Goal: Communication & Community: Answer question/provide support

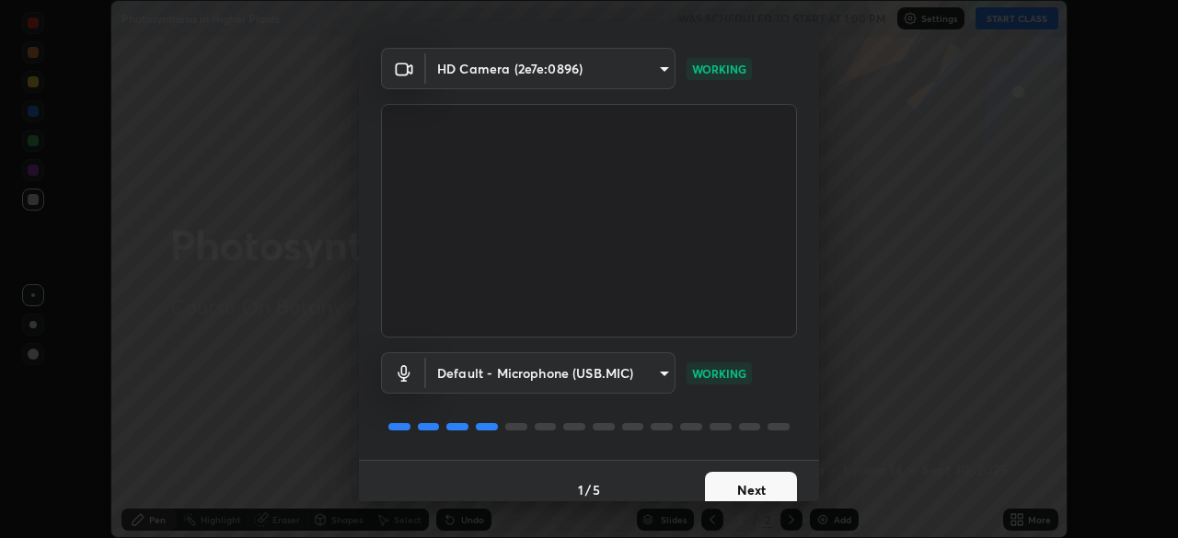
scroll to position [65, 0]
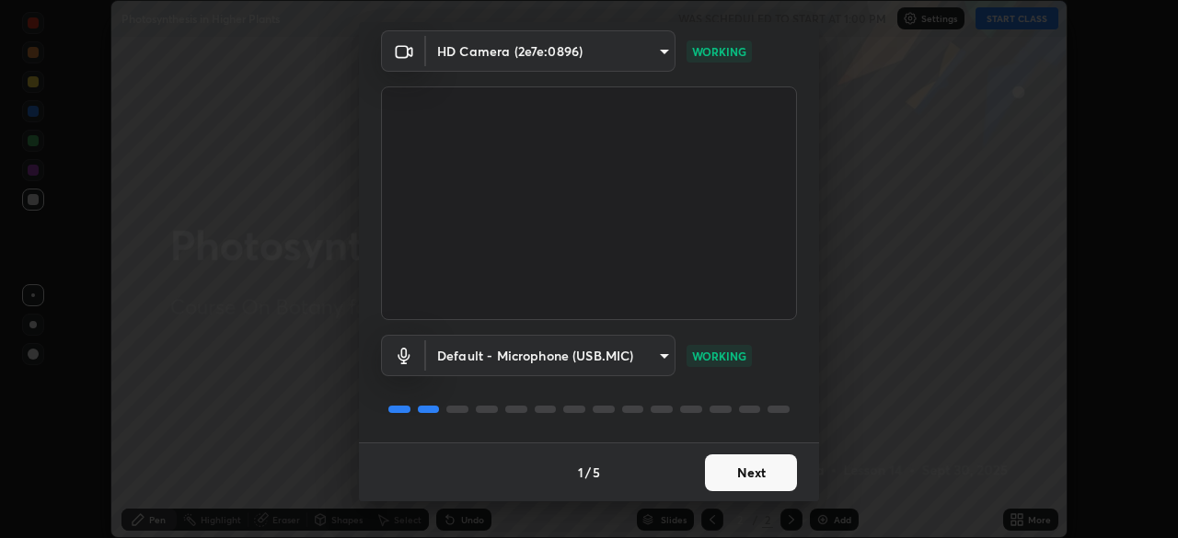
click at [705, 478] on button "Next" at bounding box center [751, 473] width 92 height 37
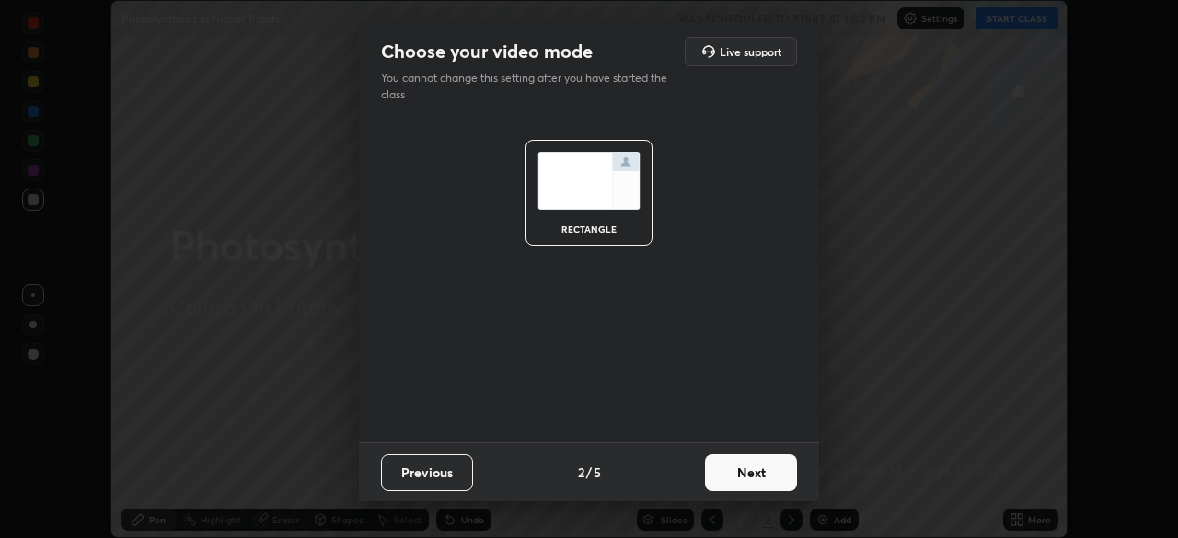
click at [712, 481] on button "Next" at bounding box center [751, 473] width 92 height 37
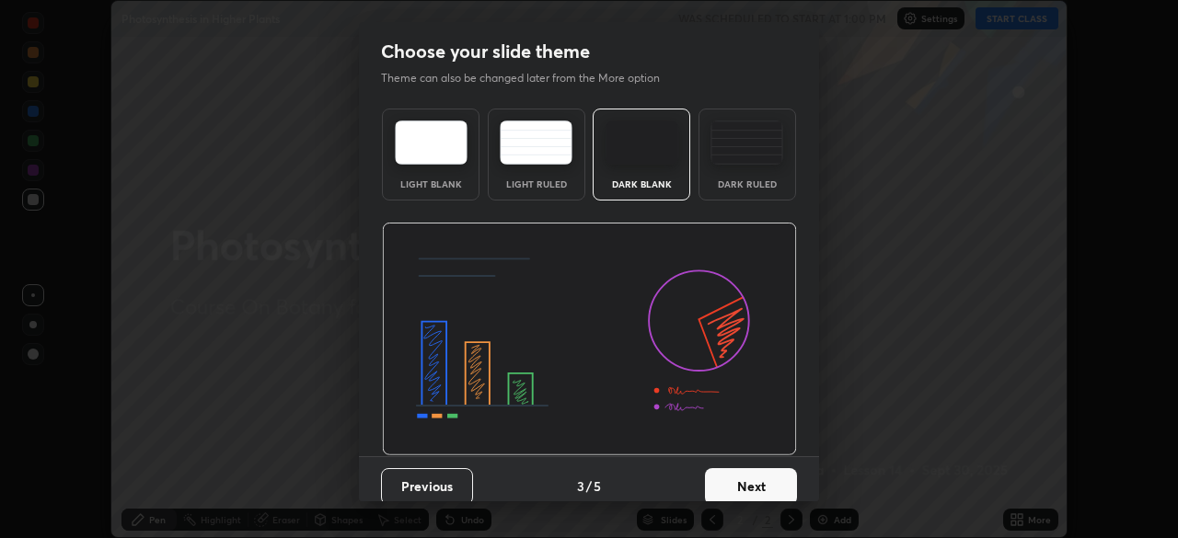
click at [714, 480] on button "Next" at bounding box center [751, 486] width 92 height 37
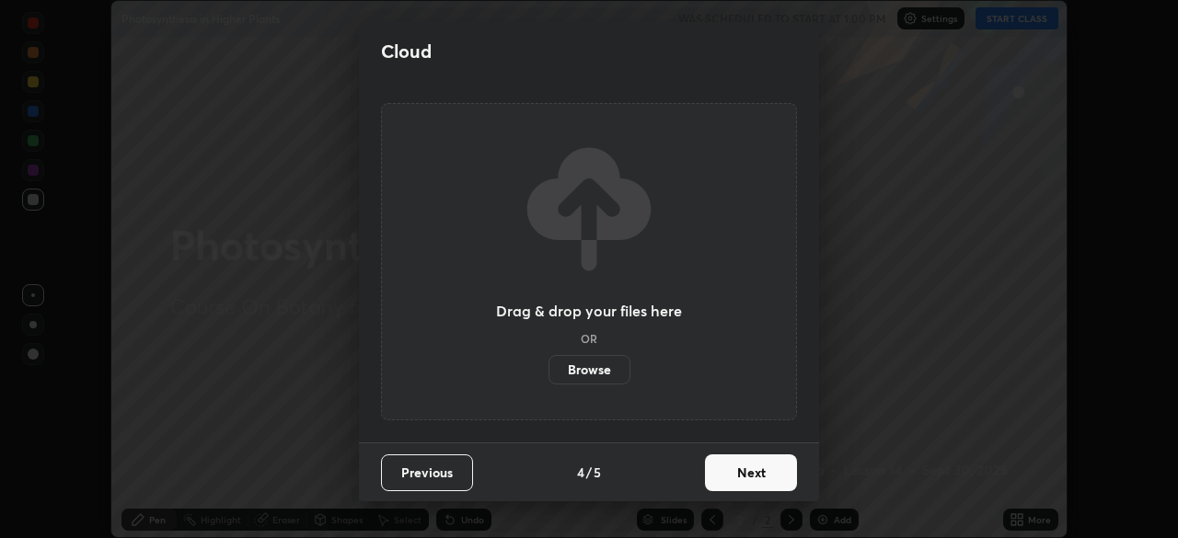
click at [714, 484] on button "Next" at bounding box center [751, 473] width 92 height 37
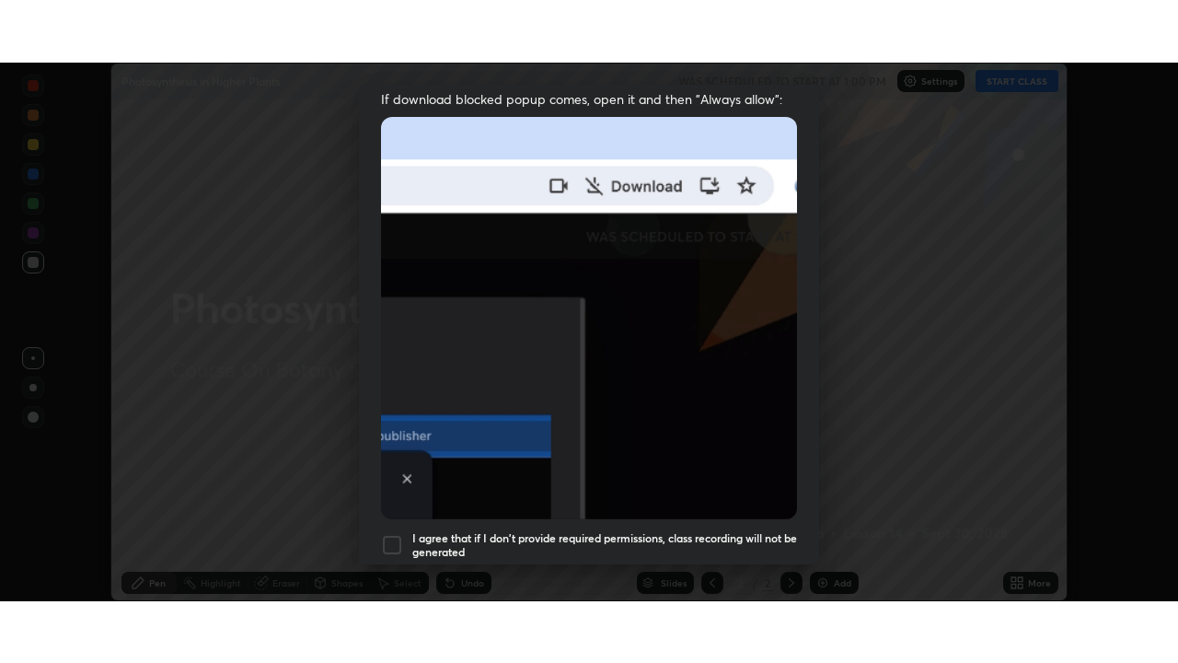
scroll to position [441, 0]
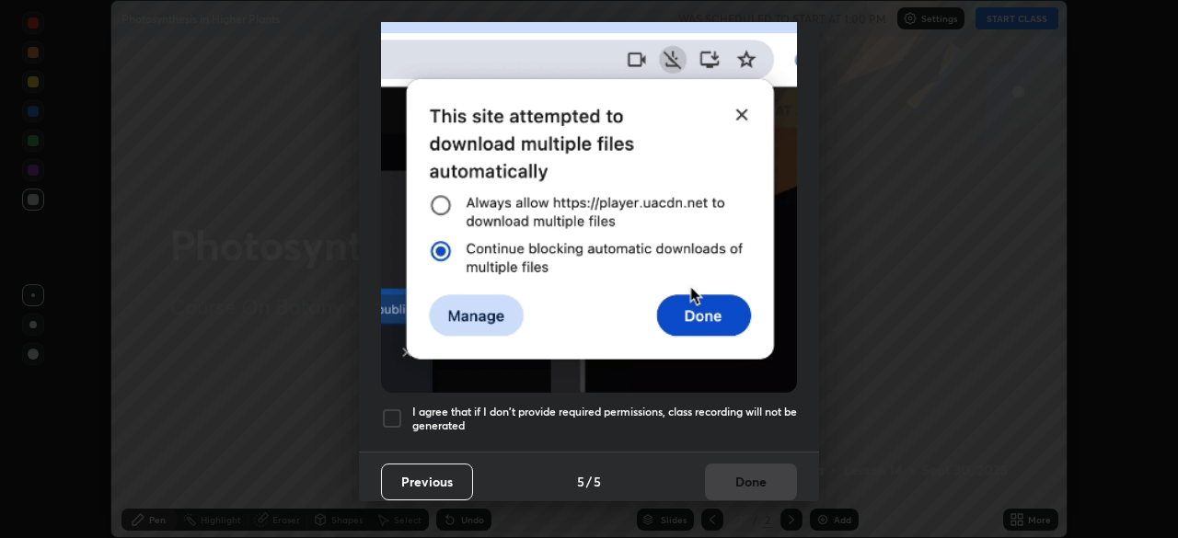
click at [389, 408] on div at bounding box center [392, 419] width 22 height 22
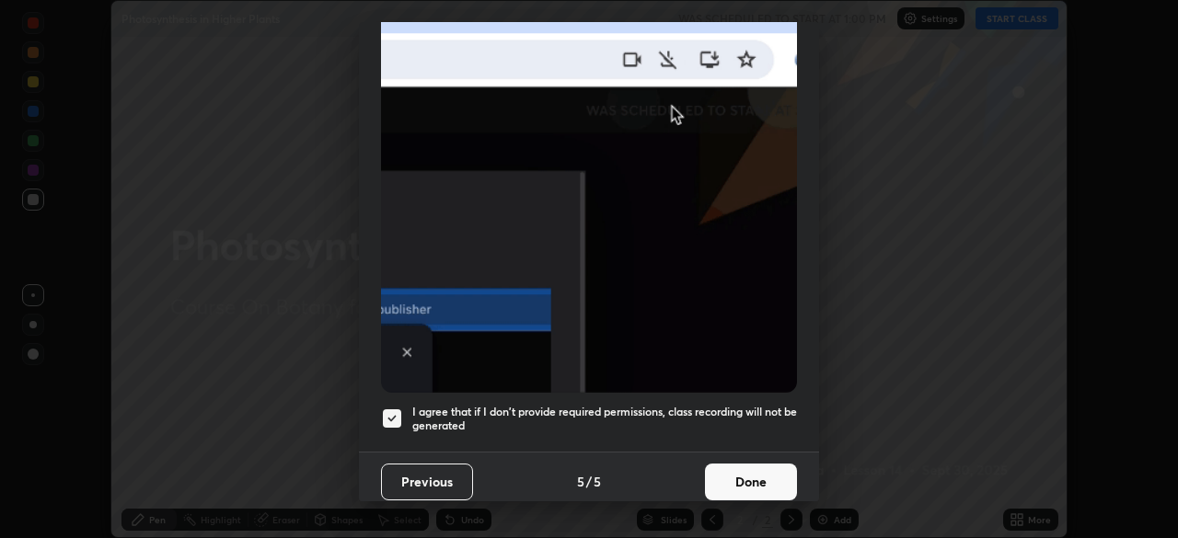
click at [721, 483] on button "Done" at bounding box center [751, 482] width 92 height 37
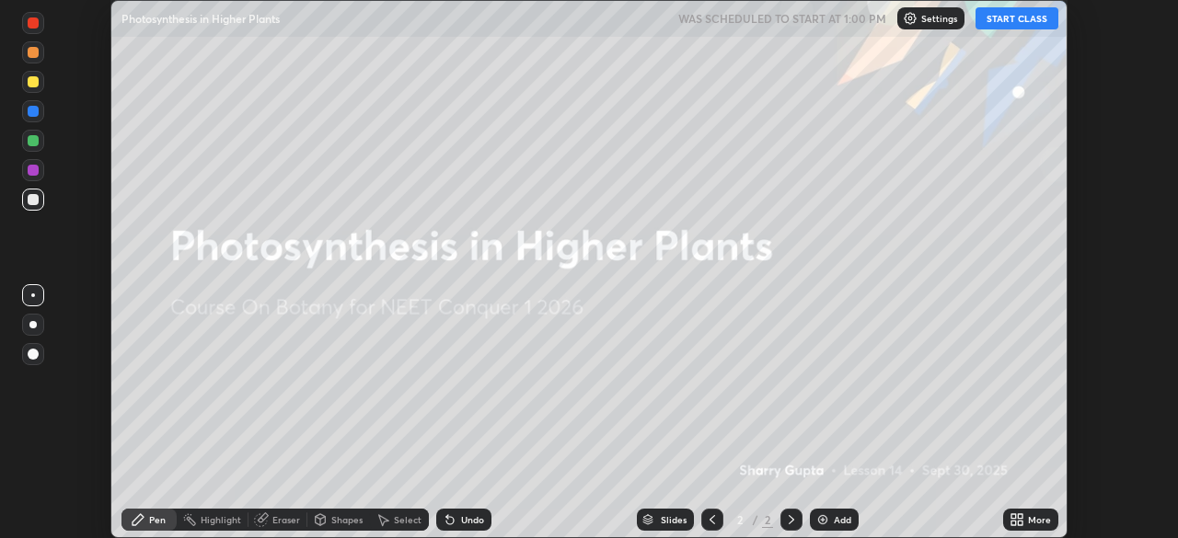
click at [998, 25] on button "START CLASS" at bounding box center [1016, 18] width 83 height 22
click at [1018, 521] on icon at bounding box center [1020, 523] width 5 height 5
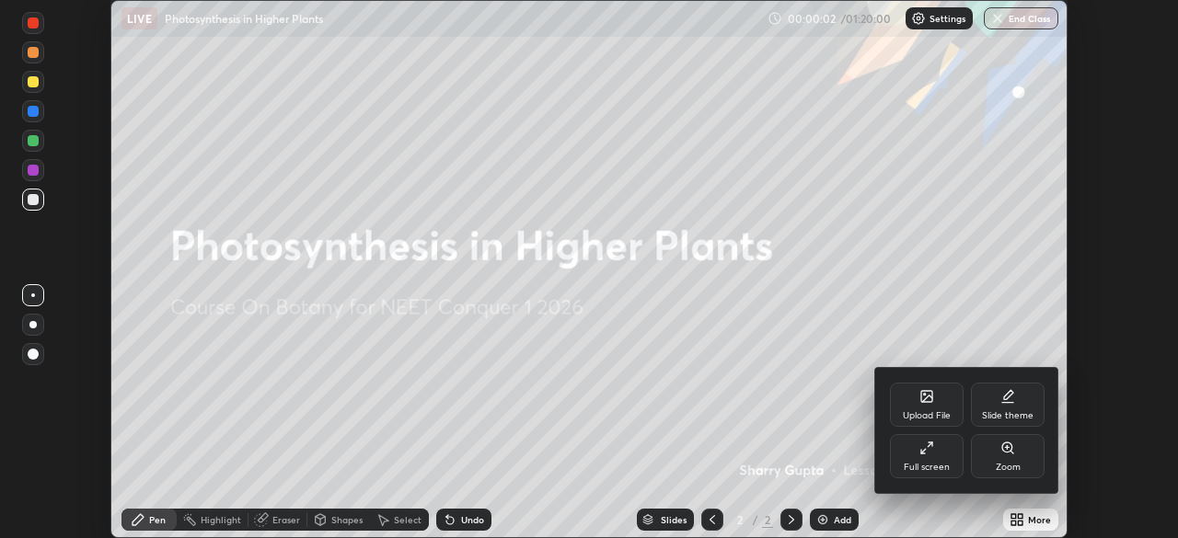
click at [932, 463] on div "Full screen" at bounding box center [927, 467] width 46 height 9
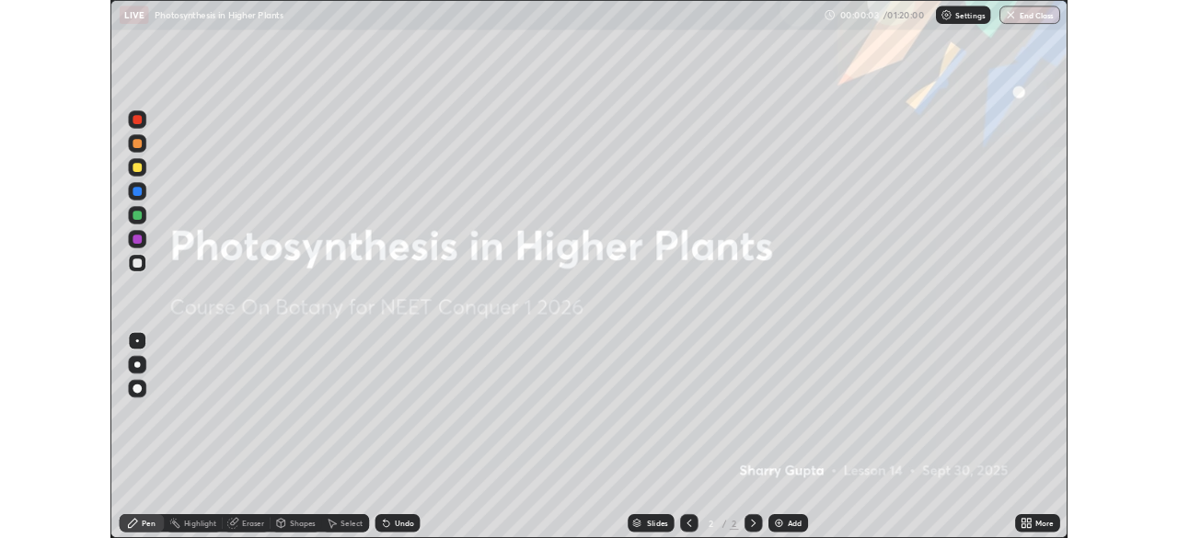
scroll to position [663, 1178]
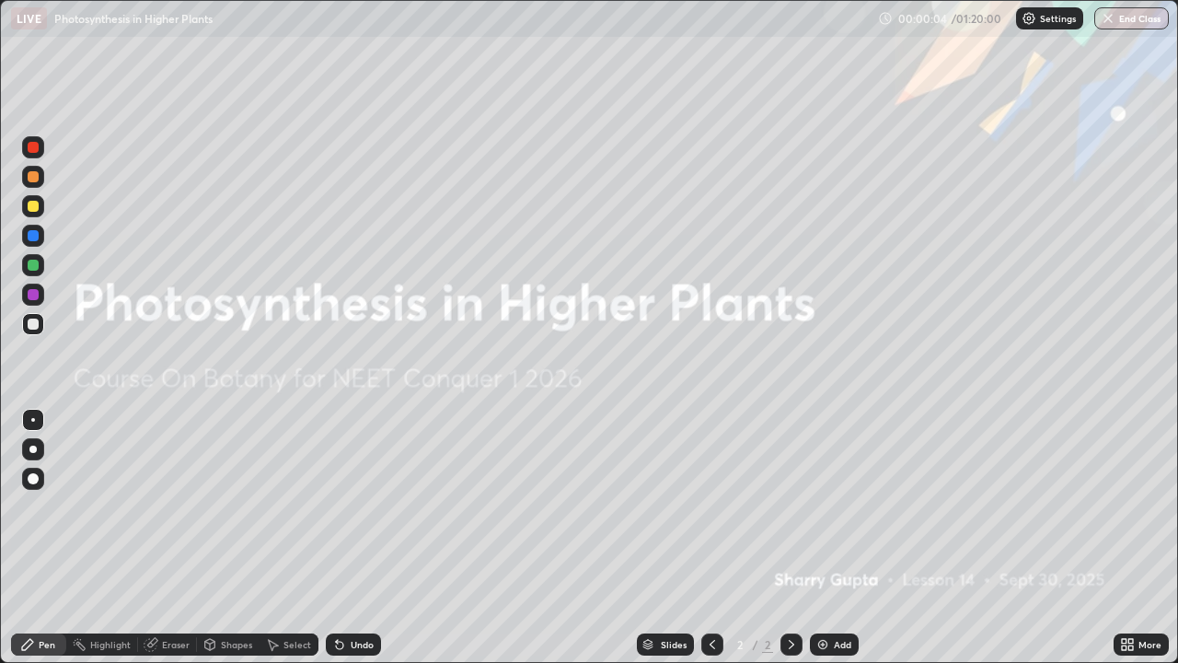
click at [1124, 537] on icon at bounding box center [1124, 641] width 5 height 5
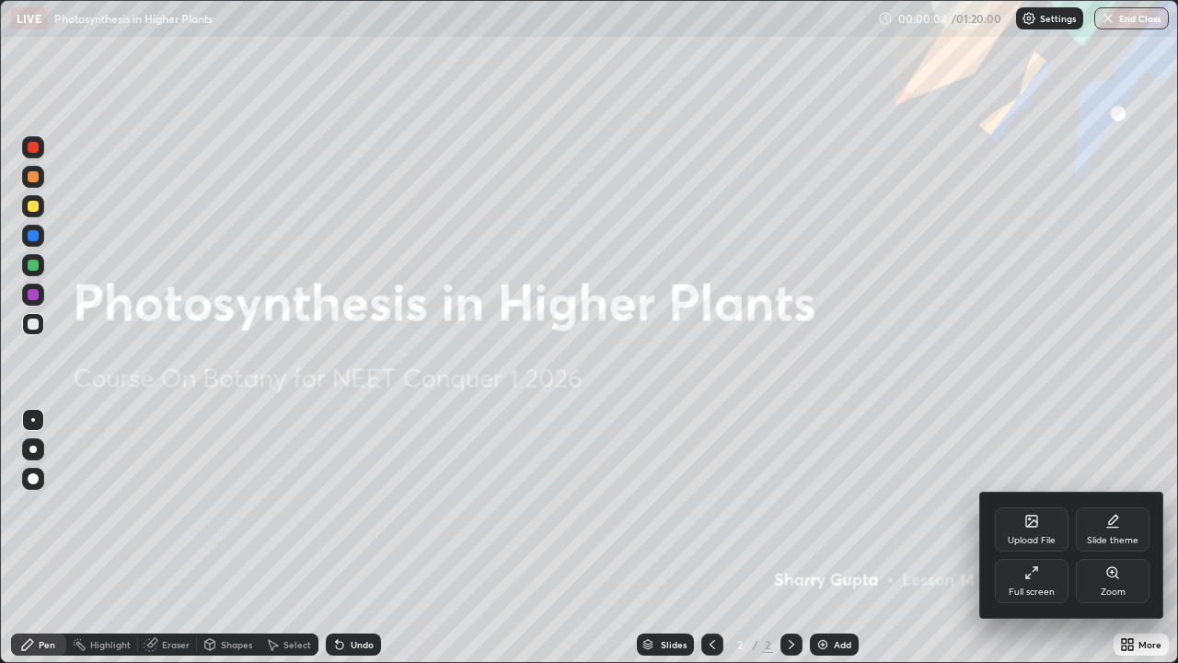
click at [1022, 537] on div "Full screen" at bounding box center [1032, 581] width 74 height 44
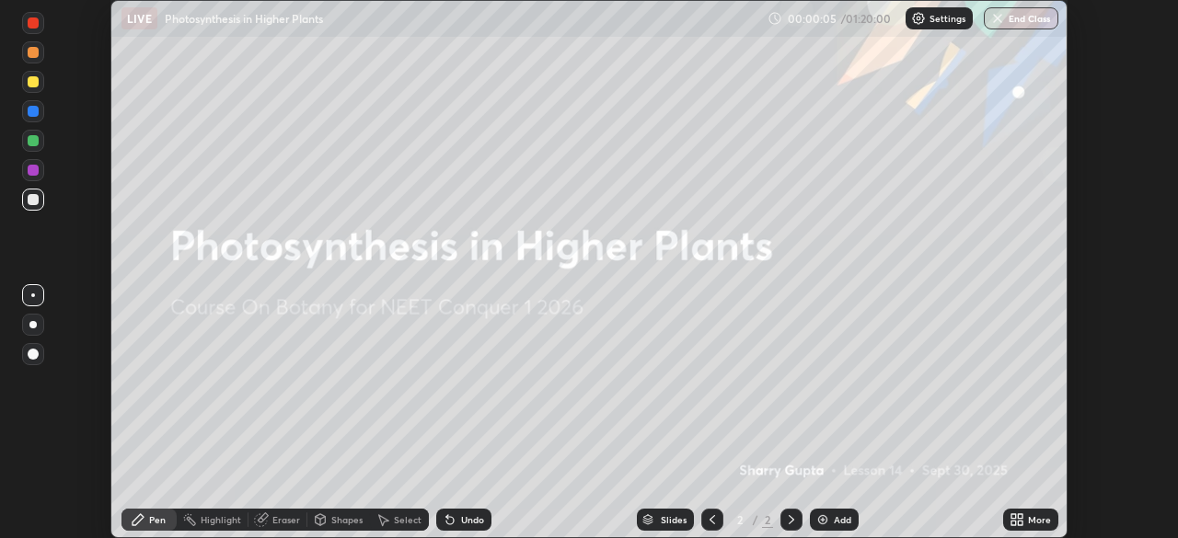
scroll to position [91489, 90849]
click at [834, 522] on div "Add" at bounding box center [842, 519] width 17 height 9
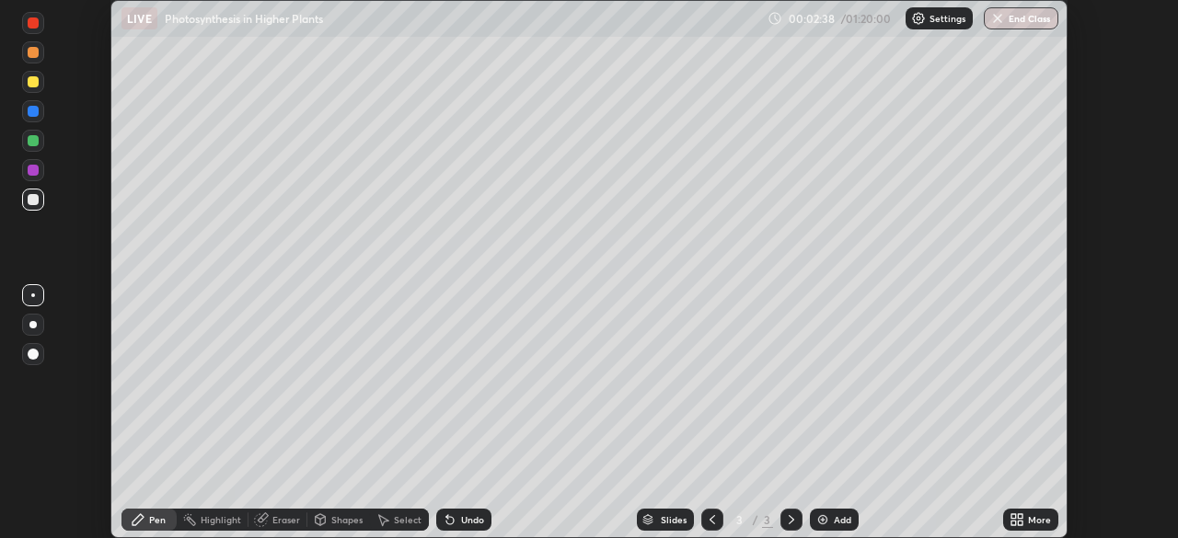
click at [38, 351] on div at bounding box center [33, 354] width 22 height 22
click at [34, 140] on div at bounding box center [33, 140] width 11 height 11
click at [33, 202] on div at bounding box center [33, 199] width 11 height 11
click at [31, 116] on div at bounding box center [33, 111] width 11 height 11
click at [33, 83] on div at bounding box center [33, 81] width 11 height 11
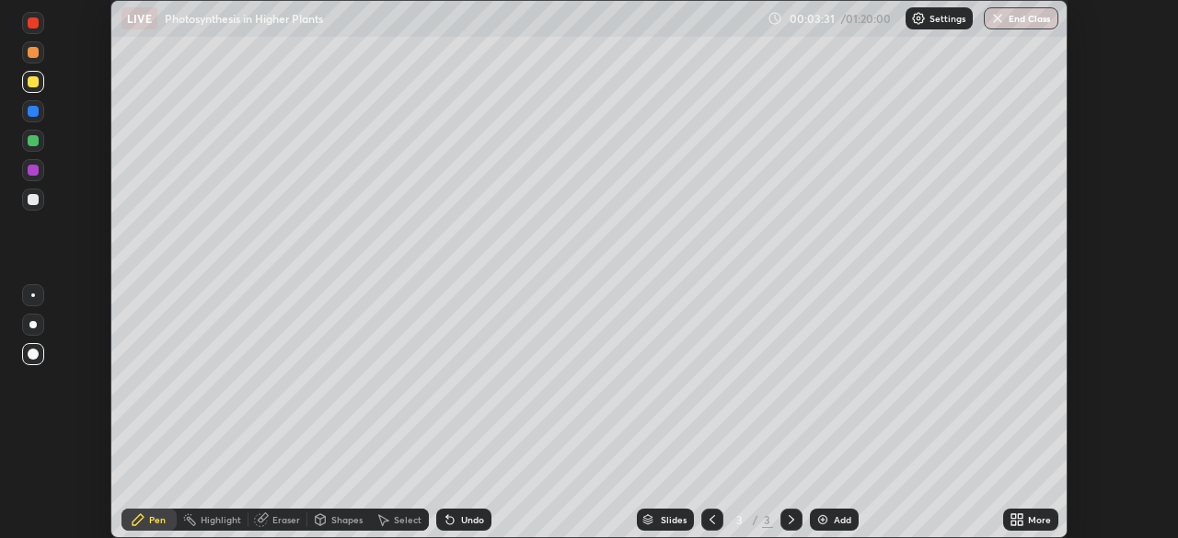
click at [31, 203] on div at bounding box center [33, 199] width 11 height 11
click at [32, 179] on div at bounding box center [33, 170] width 22 height 22
click at [35, 148] on div at bounding box center [33, 141] width 22 height 22
click at [33, 112] on div at bounding box center [33, 111] width 11 height 11
click at [36, 208] on div at bounding box center [33, 200] width 22 height 22
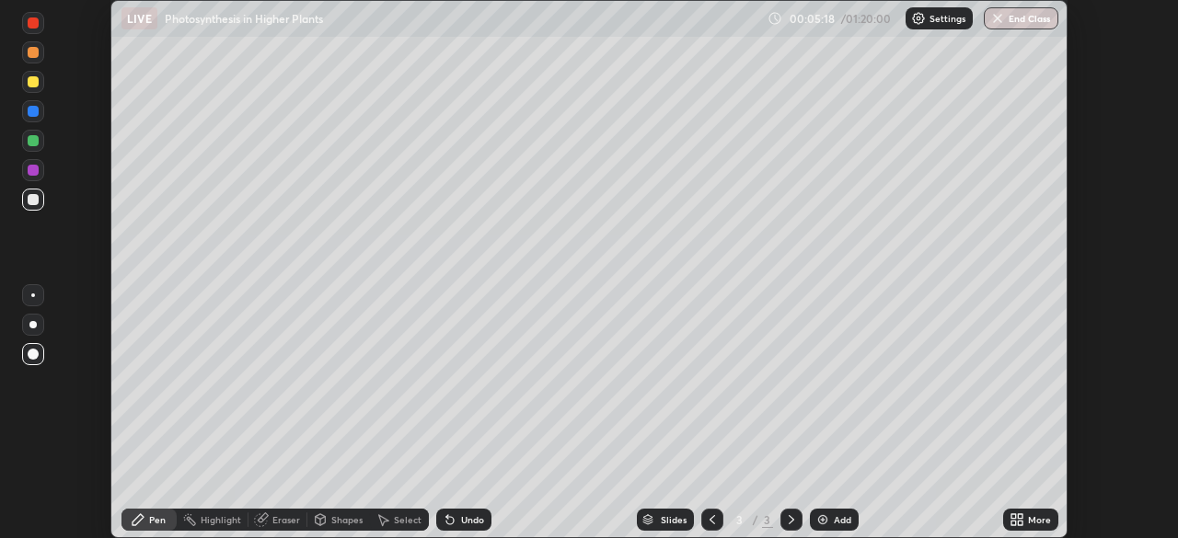
click at [37, 141] on div at bounding box center [33, 140] width 11 height 11
click at [34, 116] on div at bounding box center [33, 111] width 11 height 11
click at [34, 200] on div at bounding box center [33, 199] width 11 height 11
click at [621, 502] on div "Slides 3 / 3 Add" at bounding box center [747, 520] width 512 height 37
click at [820, 520] on img at bounding box center [822, 520] width 15 height 15
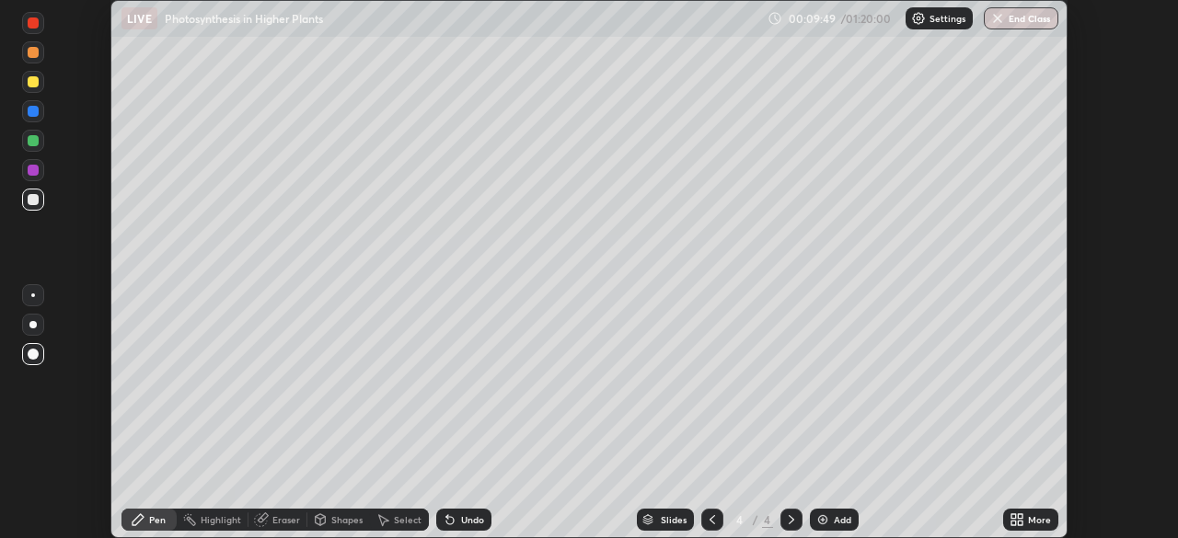
click at [36, 87] on div at bounding box center [33, 81] width 11 height 11
click at [710, 520] on icon at bounding box center [713, 519] width 6 height 9
click at [790, 520] on icon at bounding box center [791, 520] width 15 height 15
click at [36, 179] on div at bounding box center [33, 170] width 22 height 22
click at [36, 108] on div at bounding box center [33, 111] width 11 height 11
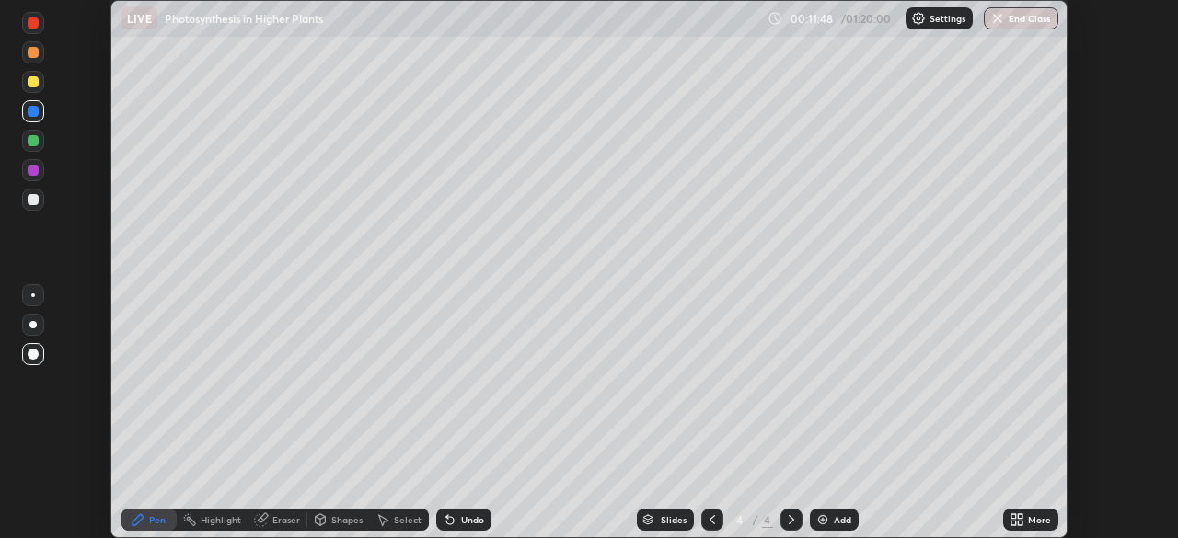
click at [34, 89] on div at bounding box center [33, 82] width 22 height 22
click at [36, 207] on div at bounding box center [33, 200] width 22 height 22
click at [818, 520] on img at bounding box center [822, 520] width 15 height 15
click at [36, 119] on div at bounding box center [33, 111] width 22 height 22
click at [33, 201] on div at bounding box center [33, 199] width 11 height 11
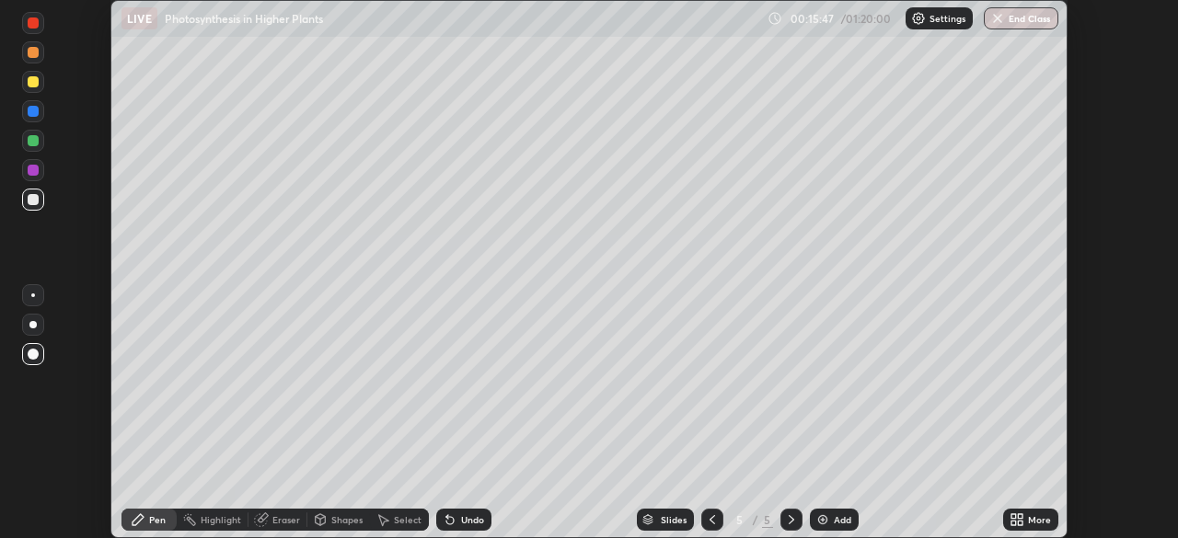
click at [34, 147] on div at bounding box center [33, 141] width 22 height 22
click at [43, 204] on div at bounding box center [33, 200] width 22 height 22
click at [36, 151] on div at bounding box center [33, 141] width 22 height 22
click at [33, 202] on div at bounding box center [33, 199] width 11 height 11
click at [31, 114] on div at bounding box center [33, 111] width 11 height 11
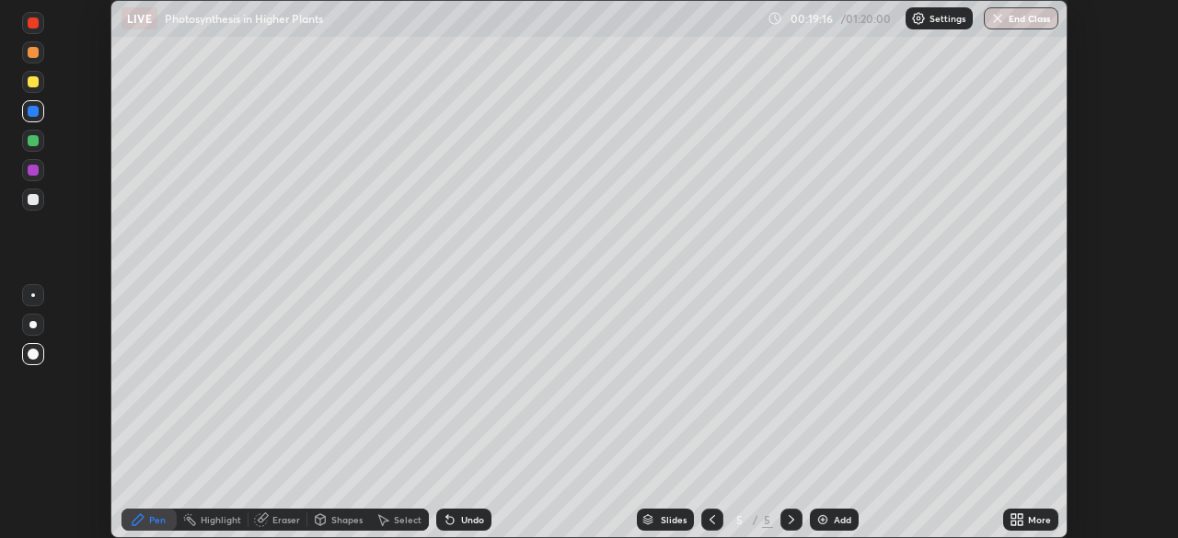
click at [824, 520] on img at bounding box center [822, 520] width 15 height 15
click at [33, 83] on div at bounding box center [33, 81] width 11 height 11
click at [38, 177] on div at bounding box center [33, 170] width 22 height 22
click at [29, 202] on div at bounding box center [33, 199] width 11 height 11
click at [815, 517] on img at bounding box center [822, 520] width 15 height 15
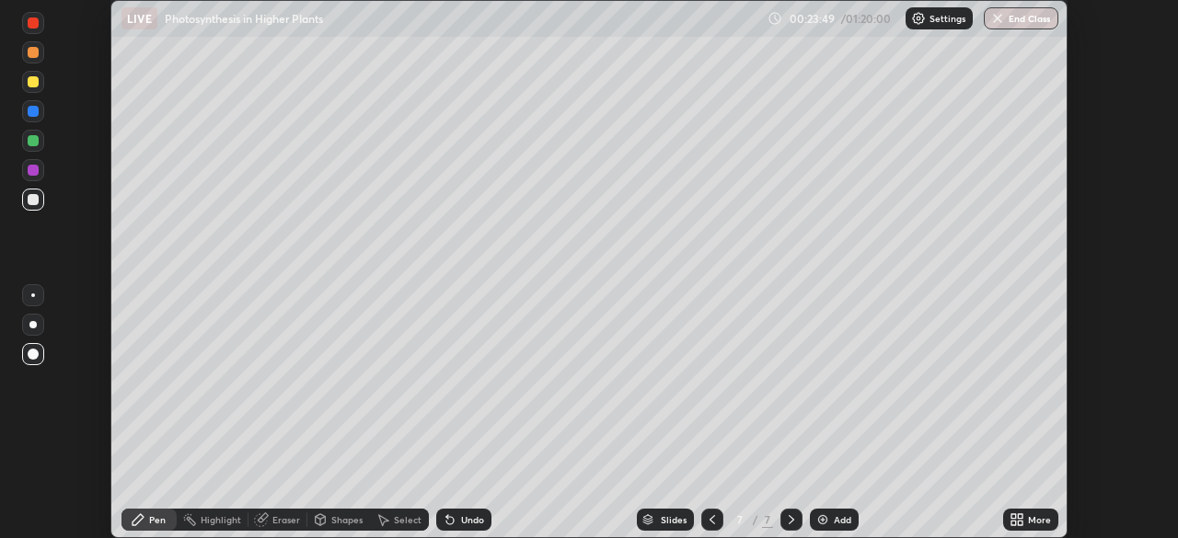
click at [711, 519] on icon at bounding box center [712, 520] width 15 height 15
click at [821, 520] on img at bounding box center [822, 520] width 15 height 15
click at [29, 144] on div at bounding box center [33, 140] width 11 height 11
click at [32, 90] on div at bounding box center [33, 82] width 22 height 22
click at [31, 142] on div at bounding box center [33, 140] width 11 height 11
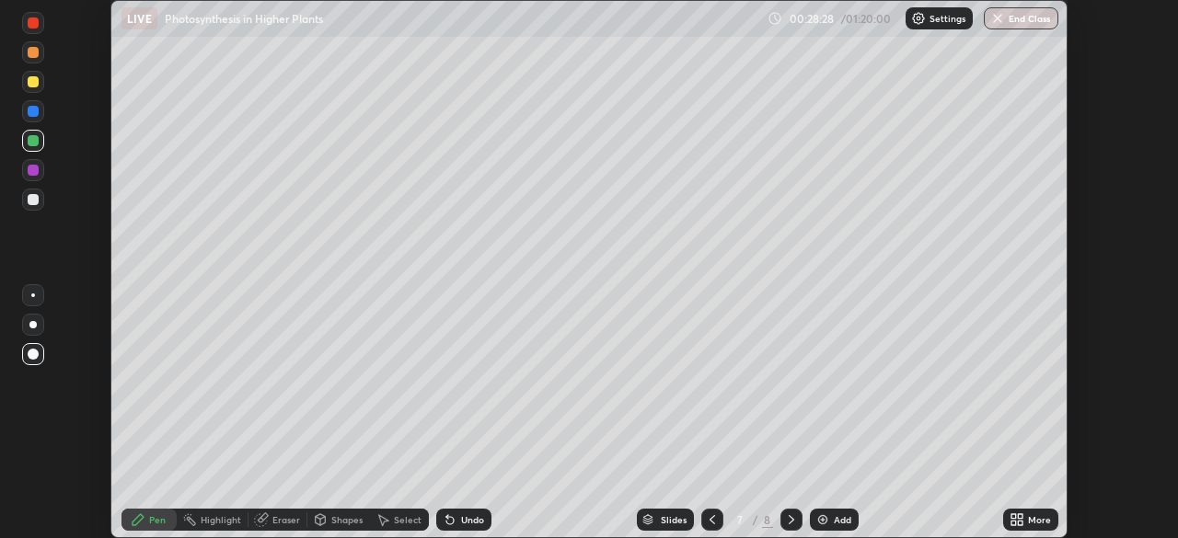
click at [34, 112] on div at bounding box center [33, 111] width 11 height 11
click at [33, 201] on div at bounding box center [33, 199] width 11 height 11
click at [824, 523] on img at bounding box center [822, 520] width 15 height 15
click at [38, 144] on div at bounding box center [33, 141] width 22 height 22
click at [40, 80] on div at bounding box center [33, 82] width 22 height 22
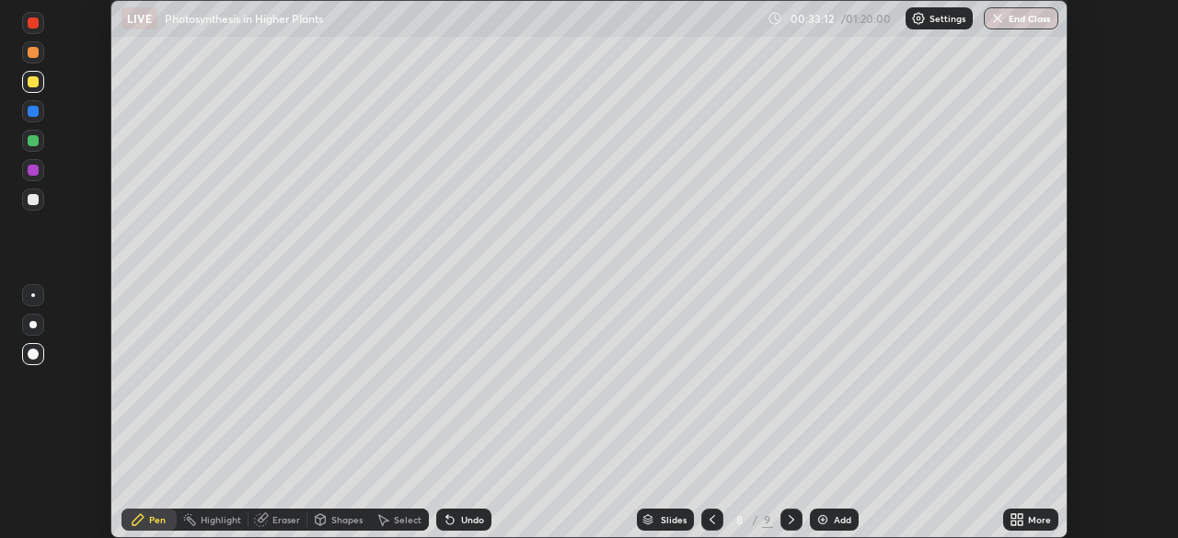
click at [37, 145] on div at bounding box center [33, 141] width 22 height 22
click at [36, 87] on div at bounding box center [33, 82] width 22 height 22
click at [34, 206] on div at bounding box center [33, 200] width 22 height 22
click at [33, 142] on div at bounding box center [33, 140] width 11 height 11
click at [32, 169] on div at bounding box center [33, 170] width 11 height 11
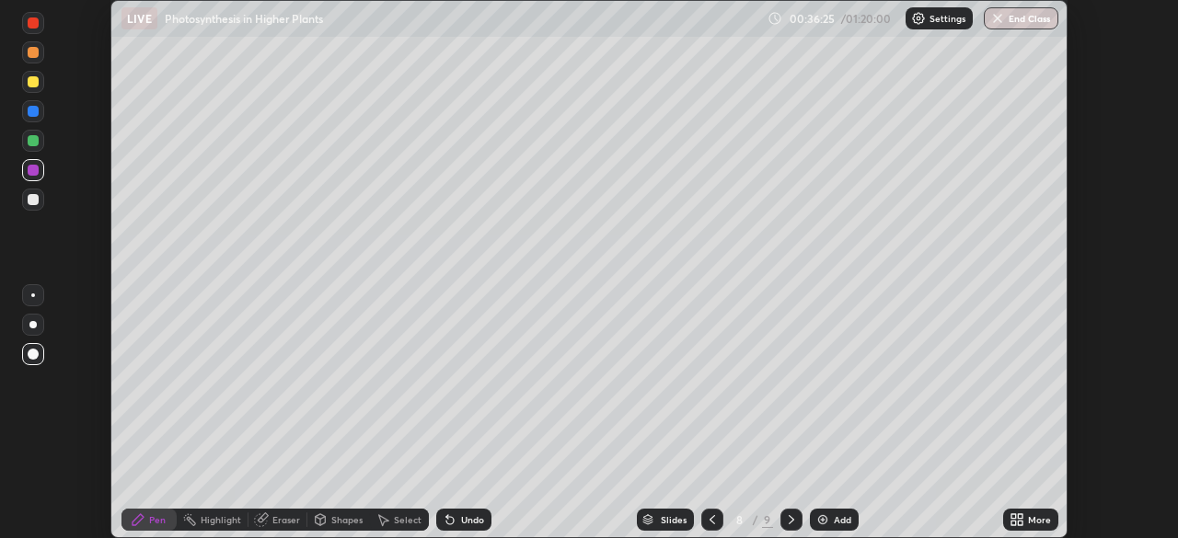
click at [780, 521] on div at bounding box center [791, 520] width 22 height 22
click at [713, 527] on div at bounding box center [712, 520] width 22 height 22
click at [789, 520] on icon at bounding box center [791, 520] width 15 height 15
click at [31, 142] on div at bounding box center [33, 140] width 11 height 11
click at [36, 87] on div at bounding box center [33, 81] width 11 height 11
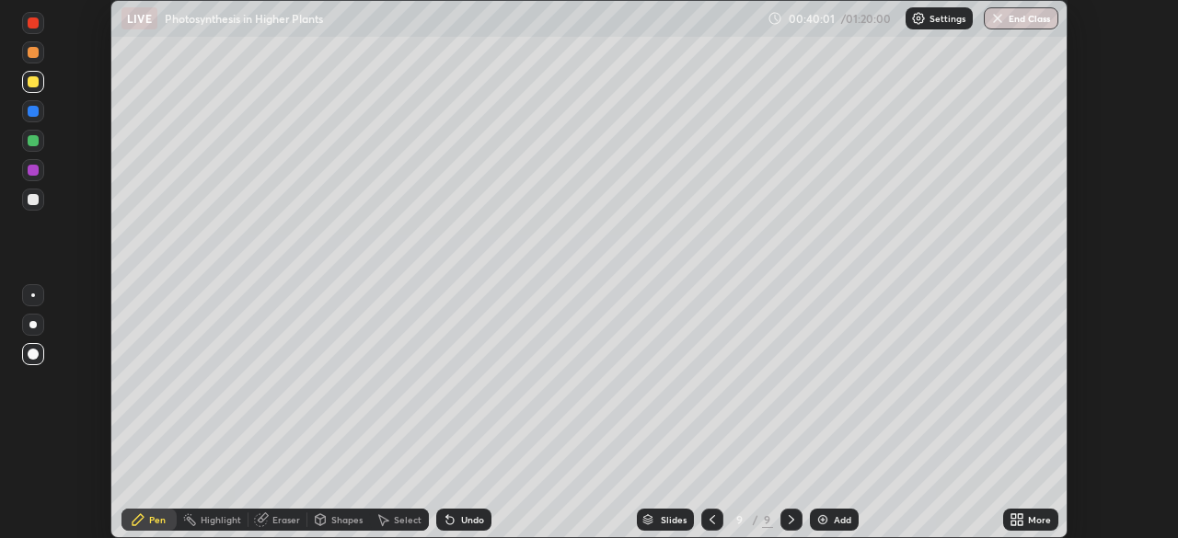
click at [38, 206] on div at bounding box center [33, 200] width 22 height 22
click at [29, 137] on div at bounding box center [33, 140] width 11 height 11
click at [35, 202] on div at bounding box center [33, 199] width 11 height 11
click at [33, 112] on div at bounding box center [33, 111] width 11 height 11
click at [818, 521] on img at bounding box center [822, 520] width 15 height 15
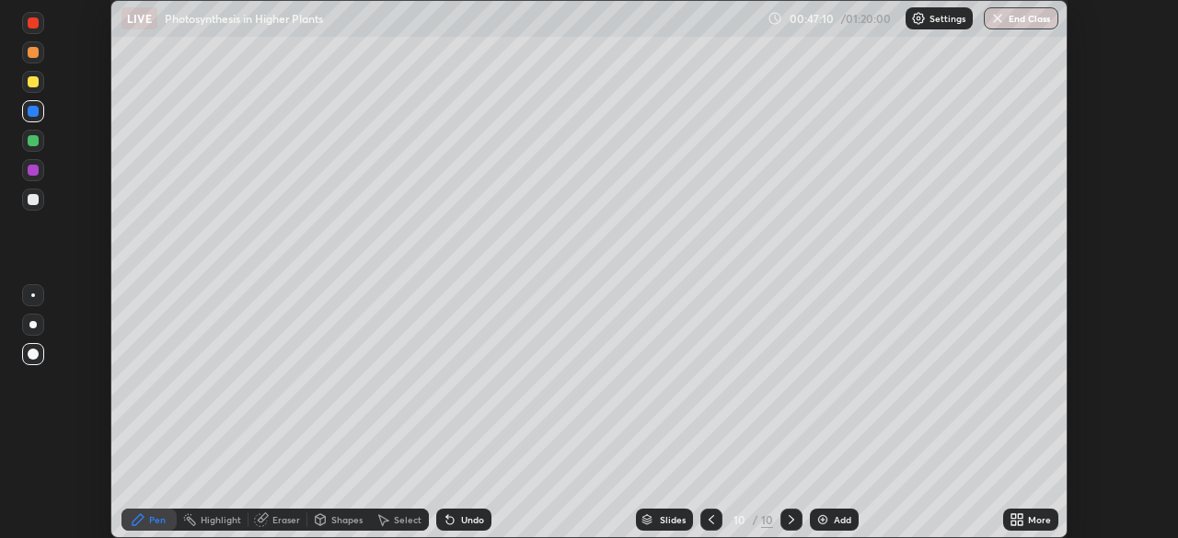
click at [34, 87] on div at bounding box center [33, 81] width 11 height 11
click at [32, 200] on div at bounding box center [33, 199] width 11 height 11
click at [34, 173] on div at bounding box center [33, 170] width 11 height 11
click at [36, 138] on div at bounding box center [33, 140] width 11 height 11
click at [33, 83] on div at bounding box center [33, 81] width 11 height 11
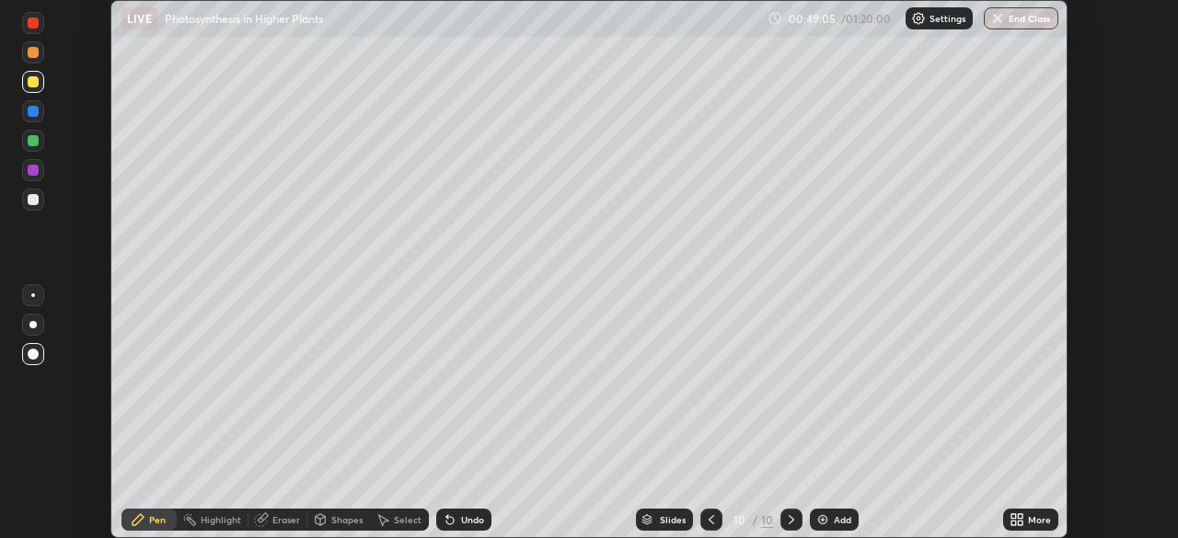
click at [33, 201] on div at bounding box center [33, 199] width 11 height 11
click at [33, 112] on div at bounding box center [33, 111] width 11 height 11
click at [825, 523] on img at bounding box center [822, 520] width 15 height 15
click at [32, 86] on div at bounding box center [33, 81] width 11 height 11
click at [38, 116] on div at bounding box center [33, 111] width 22 height 22
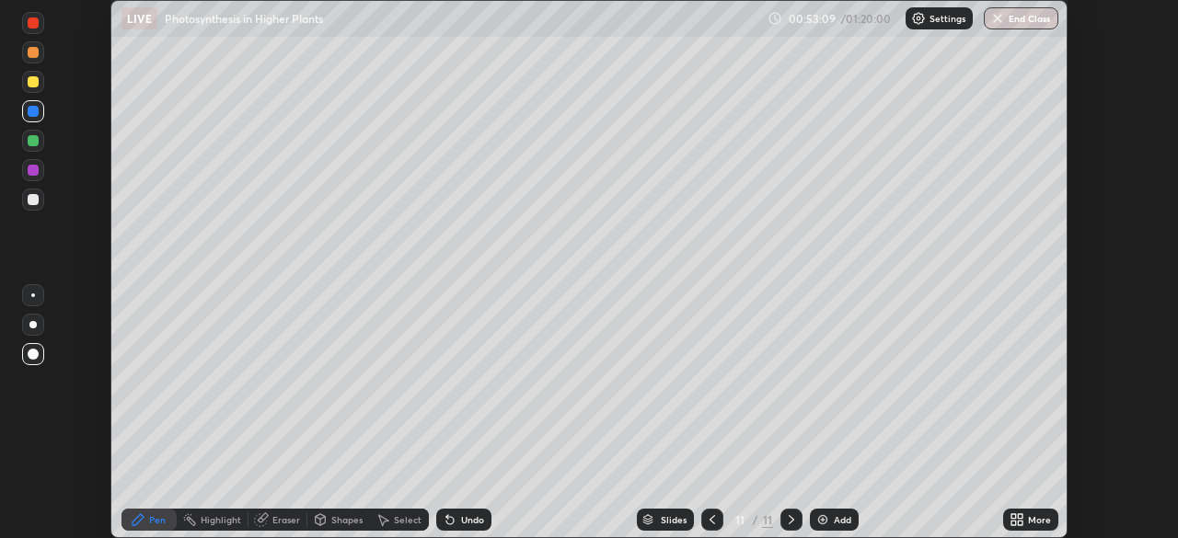
click at [32, 201] on div at bounding box center [33, 199] width 11 height 11
click at [33, 171] on div at bounding box center [33, 170] width 11 height 11
click at [702, 514] on div at bounding box center [712, 520] width 22 height 22
click at [790, 520] on icon at bounding box center [791, 520] width 15 height 15
click at [34, 147] on div at bounding box center [33, 141] width 22 height 22
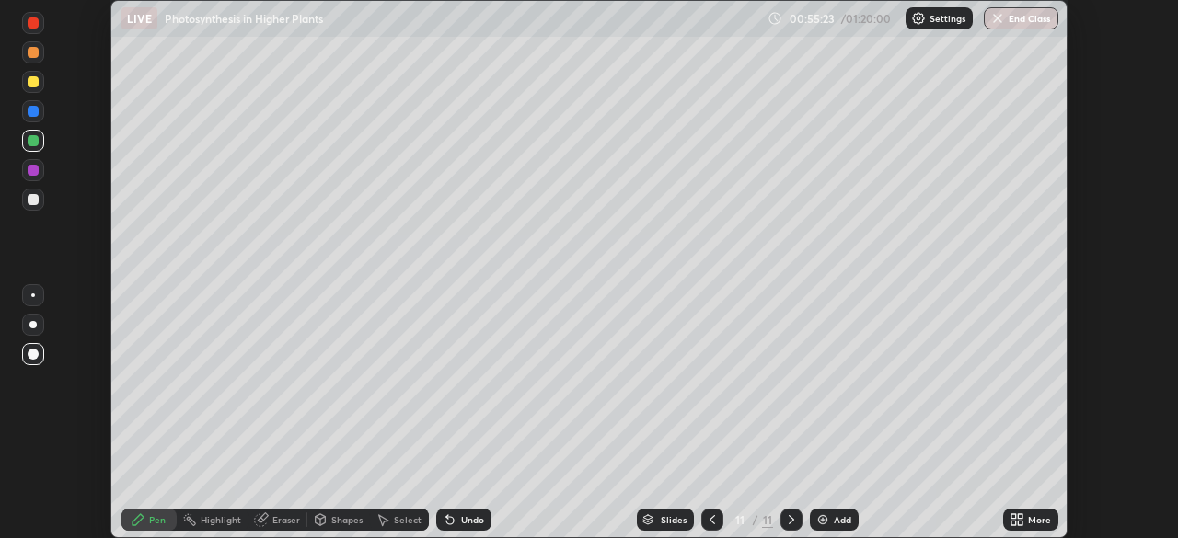
click at [40, 59] on div at bounding box center [33, 52] width 22 height 22
click at [31, 204] on div at bounding box center [33, 199] width 11 height 11
click at [710, 526] on icon at bounding box center [712, 520] width 15 height 15
click at [790, 520] on icon at bounding box center [791, 520] width 15 height 15
click at [826, 526] on img at bounding box center [822, 520] width 15 height 15
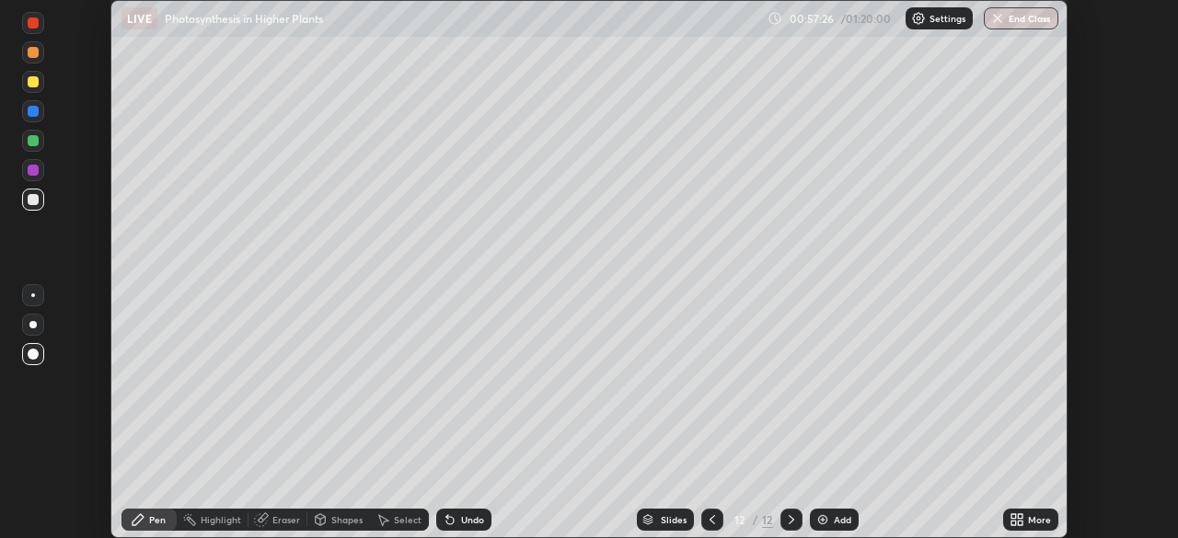
click at [29, 145] on div at bounding box center [33, 140] width 11 height 11
click at [40, 201] on div at bounding box center [33, 200] width 22 height 22
click at [33, 171] on div at bounding box center [33, 170] width 11 height 11
click at [35, 110] on div at bounding box center [33, 111] width 11 height 11
click at [34, 80] on div at bounding box center [33, 81] width 11 height 11
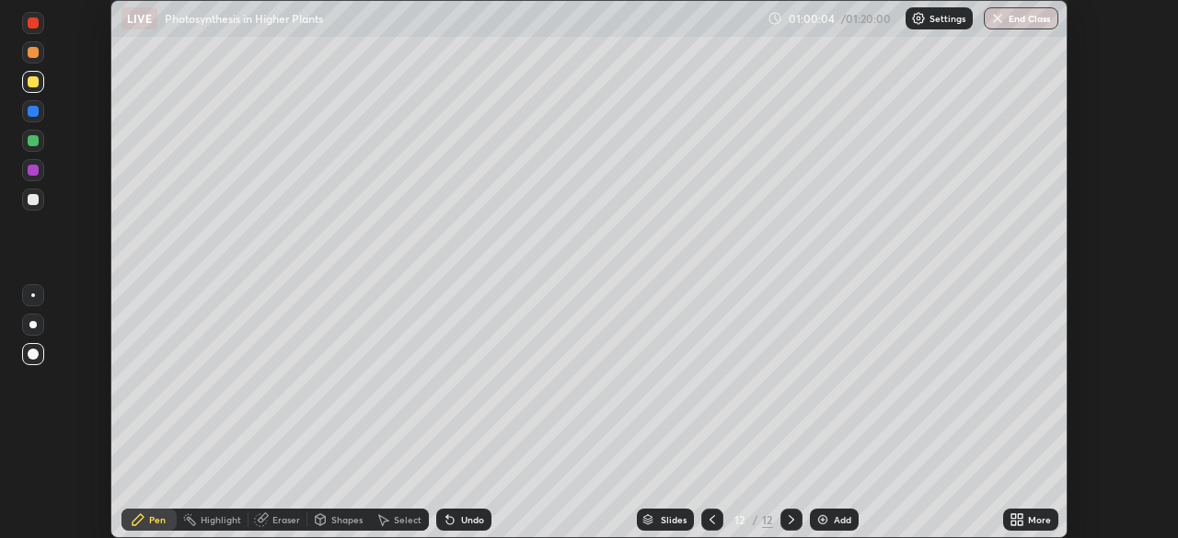
click at [33, 171] on div at bounding box center [33, 170] width 11 height 11
click at [36, 57] on div at bounding box center [33, 52] width 11 height 11
click at [823, 521] on img at bounding box center [822, 520] width 15 height 15
click at [33, 201] on div at bounding box center [33, 199] width 11 height 11
click at [34, 115] on div at bounding box center [33, 111] width 11 height 11
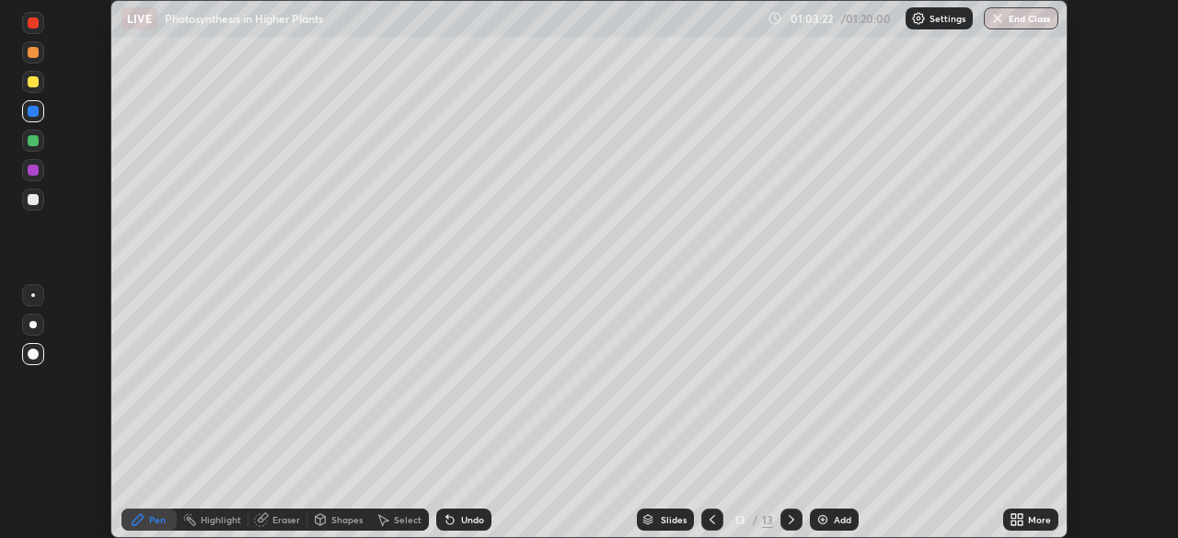
click at [35, 209] on div at bounding box center [33, 200] width 22 height 22
click at [461, 522] on div "Undo" at bounding box center [472, 519] width 23 height 9
click at [33, 82] on div at bounding box center [33, 81] width 11 height 11
click at [1007, 23] on button "End Class" at bounding box center [1021, 18] width 75 height 22
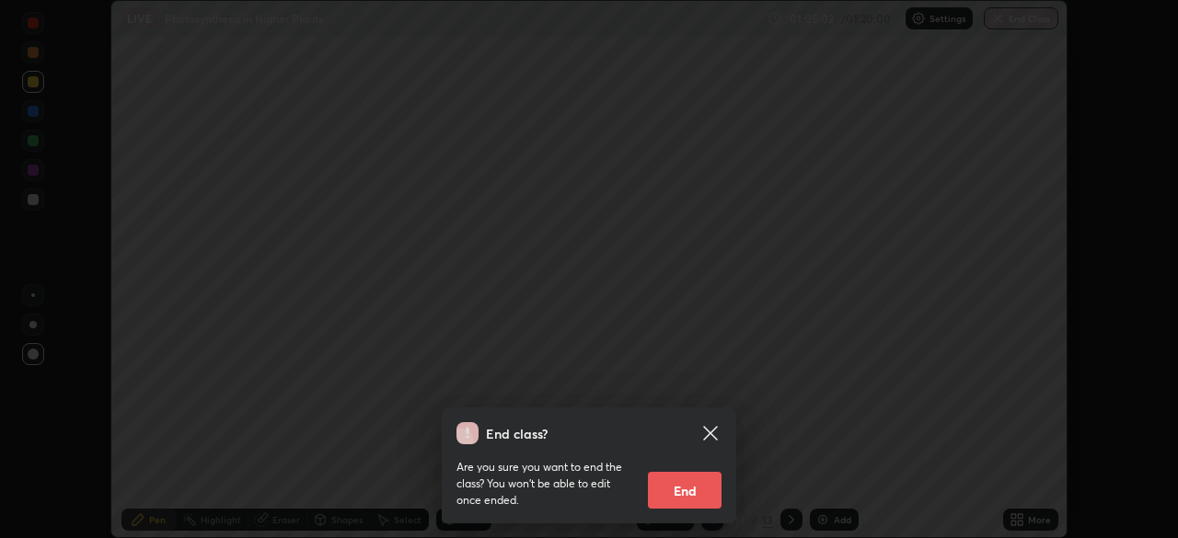
click at [675, 497] on button "End" at bounding box center [685, 490] width 74 height 37
